Goal: Obtain resource: Download file/media

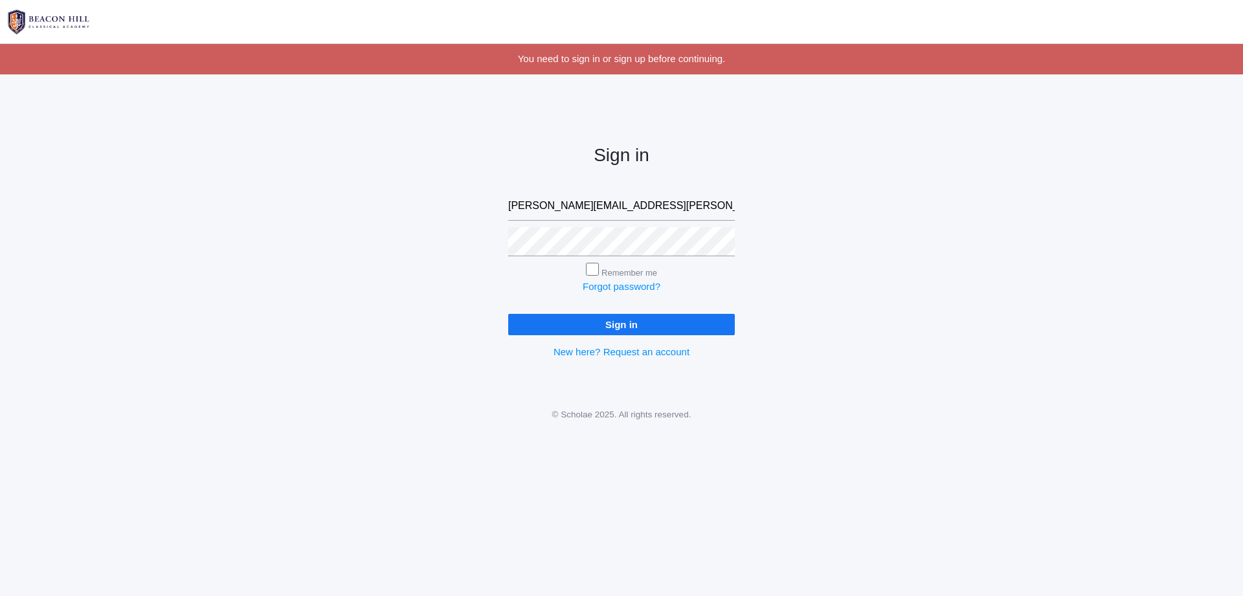
type input "[PERSON_NAME][EMAIL_ADDRESS][PERSON_NAME][DOMAIN_NAME]"
click at [644, 339] on div "Sign in [PERSON_NAME][EMAIL_ADDRESS][PERSON_NAME][DOMAIN_NAME] Remember me Forg…" at bounding box center [621, 242] width 259 height 302
click at [651, 325] on input "Sign in" at bounding box center [621, 324] width 227 height 21
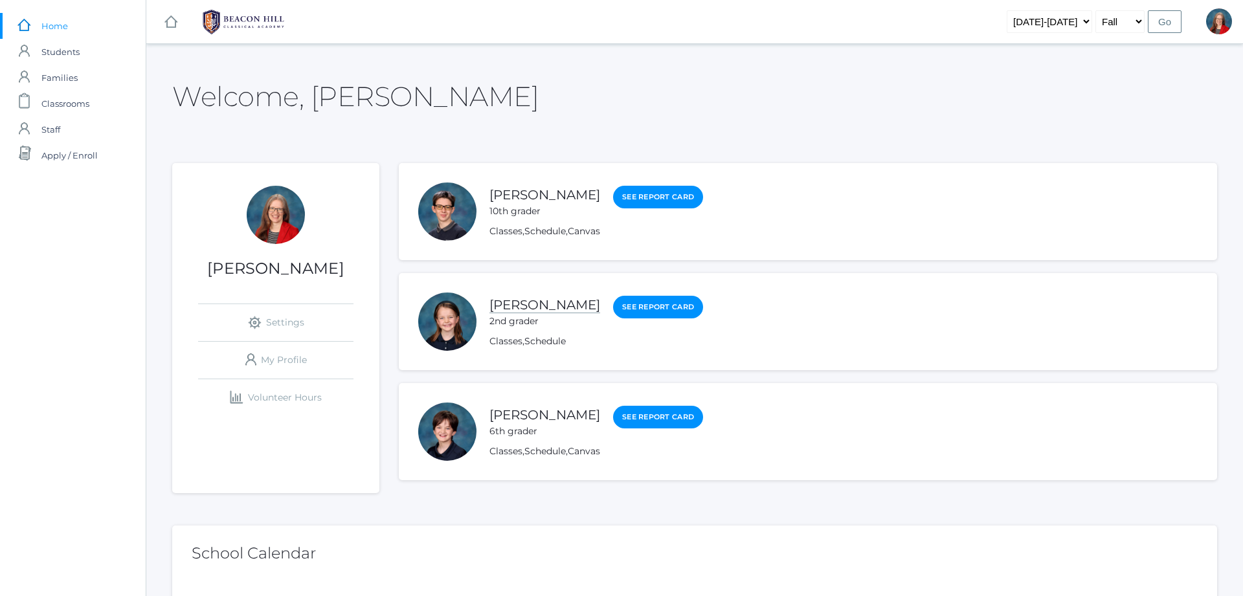
click at [559, 309] on link "Verity DenHartog" at bounding box center [544, 305] width 111 height 16
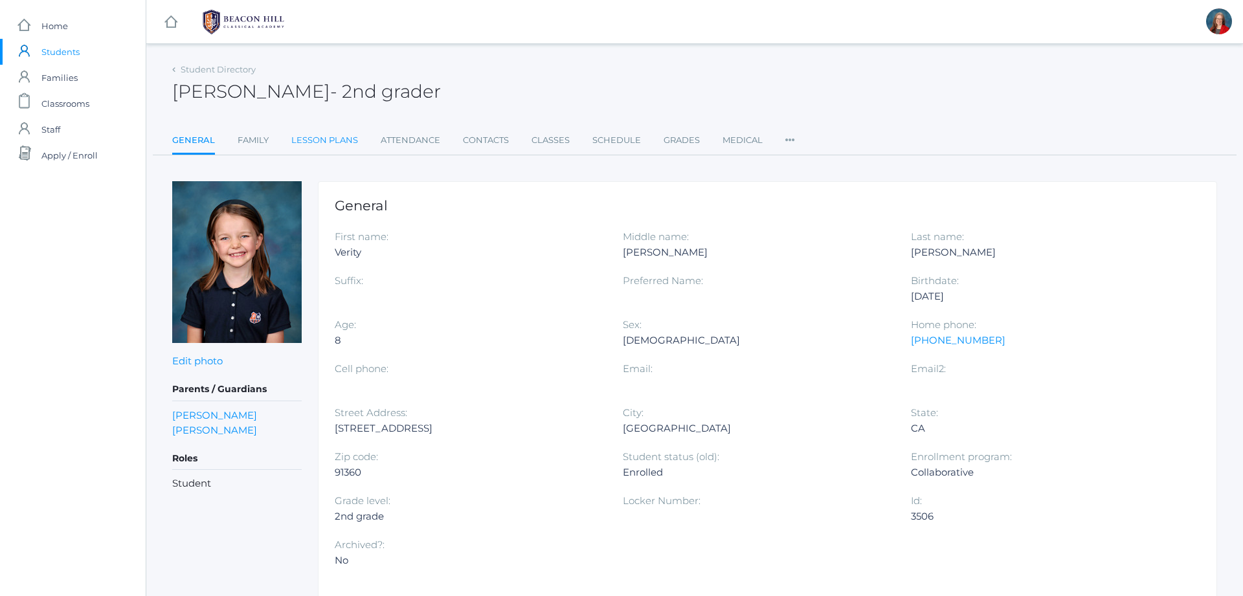
click at [343, 142] on link "Lesson Plans" at bounding box center [324, 141] width 67 height 26
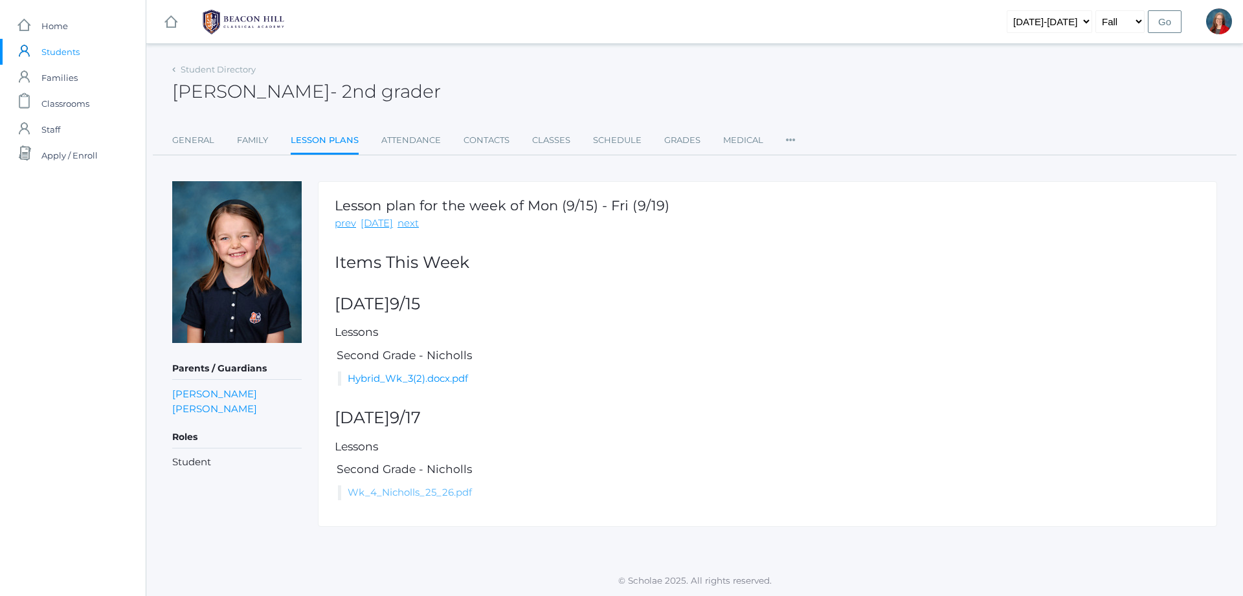
click at [456, 491] on link "Wk_4_Nicholls_25_26.pdf" at bounding box center [410, 492] width 124 height 12
click at [405, 376] on link "Hybrid_Wk_3(2).docx.pdf" at bounding box center [408, 378] width 120 height 12
